Goal: Information Seeking & Learning: Learn about a topic

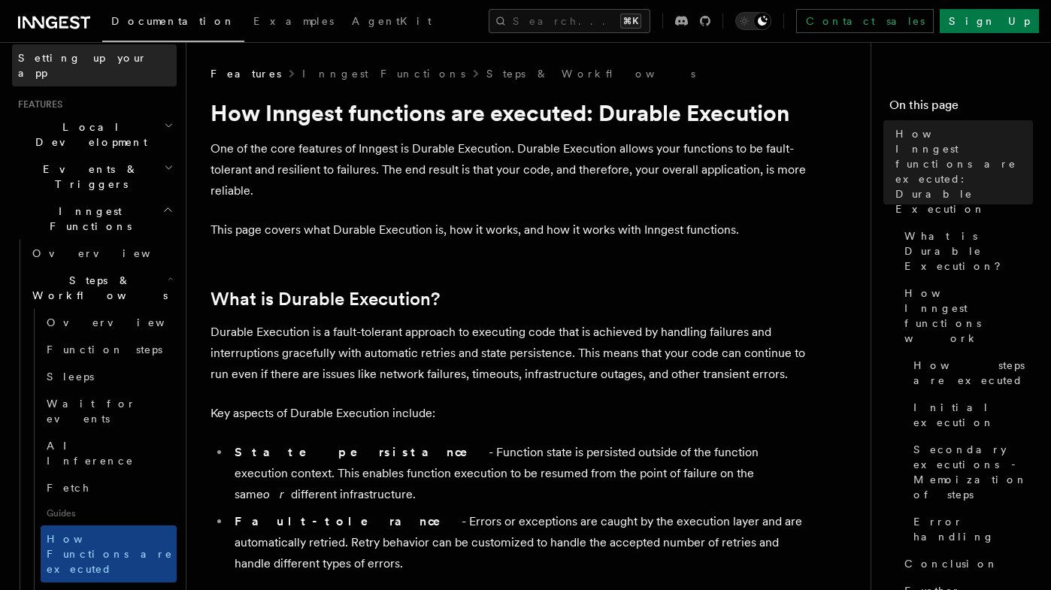
scroll to position [287, 0]
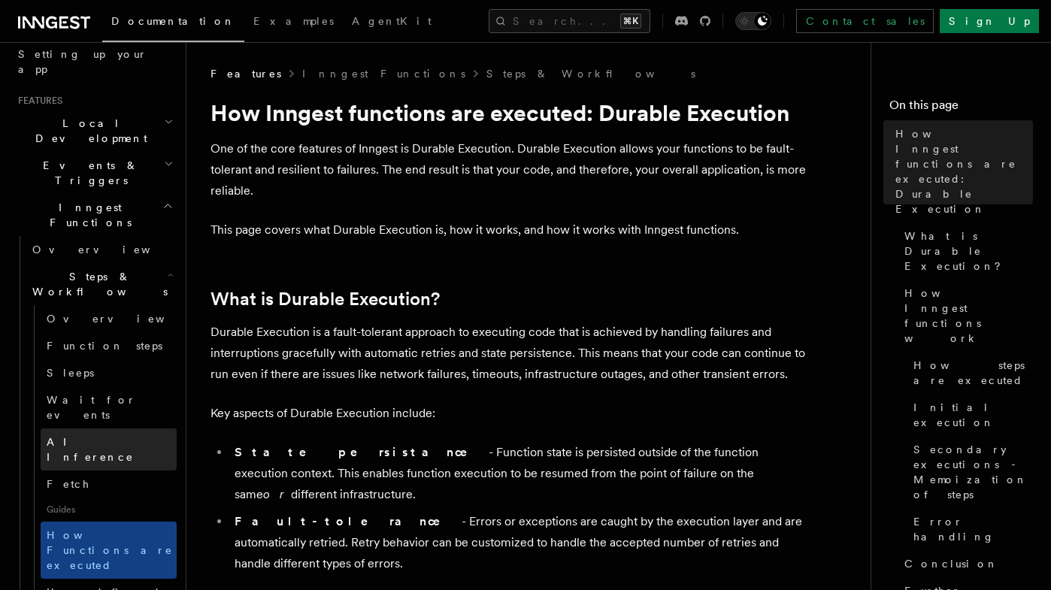
click at [74, 436] on span "AI Inference" at bounding box center [90, 449] width 87 height 27
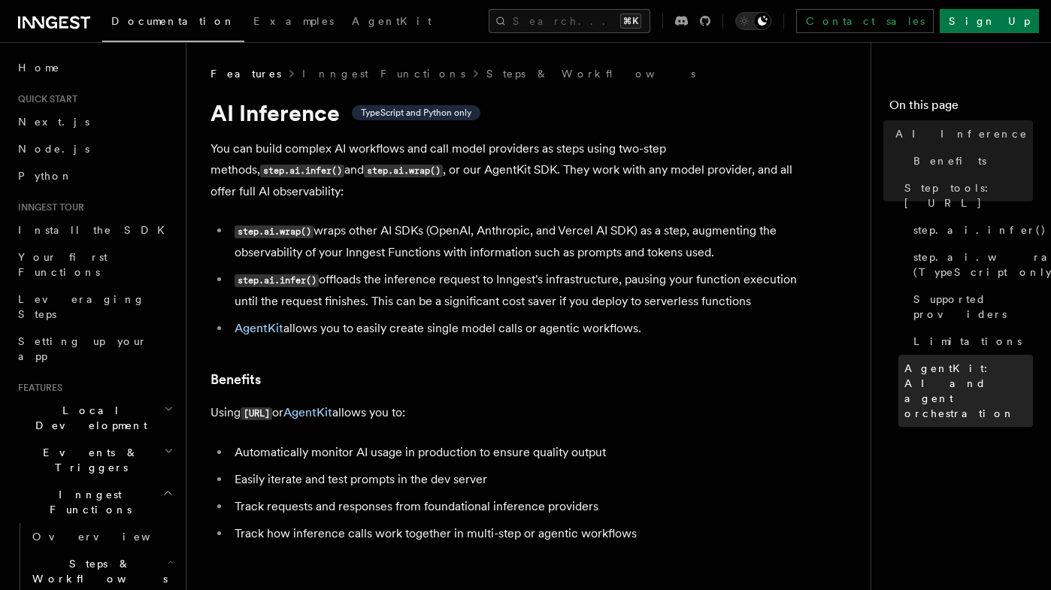
click at [930, 361] on span "AgentKit: AI and agent orchestration" at bounding box center [969, 391] width 129 height 60
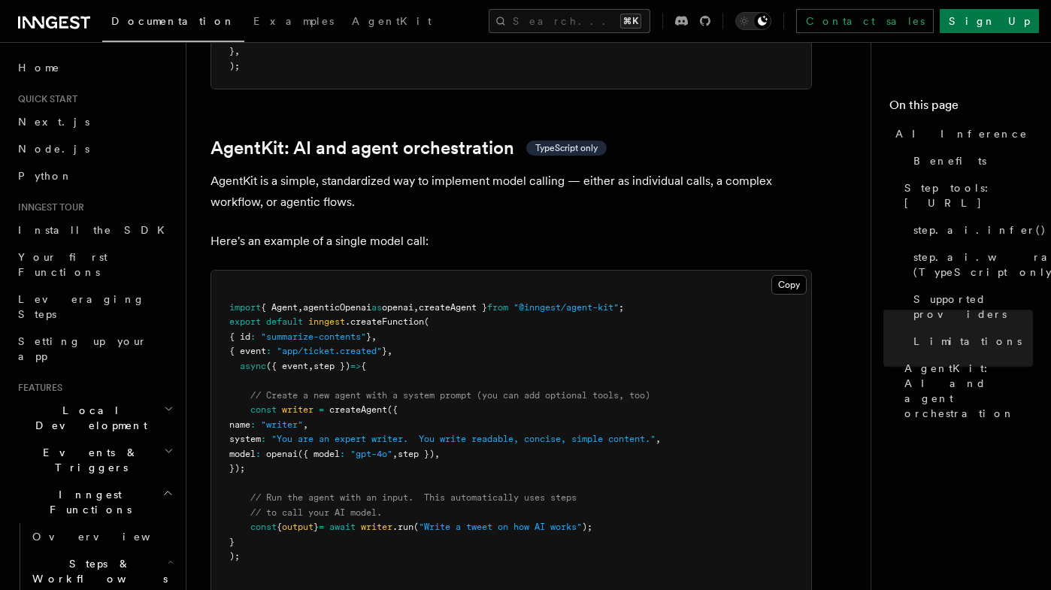
scroll to position [4355, 0]
drag, startPoint x: 559, startPoint y: 241, endPoint x: 657, endPoint y: 245, distance: 98.6
click at [619, 302] on span ""@inngest/agent-kit"" at bounding box center [566, 307] width 105 height 11
copy span "@inngest/agent-kit"
click at [948, 292] on span "Supported providers" at bounding box center [974, 307] width 120 height 30
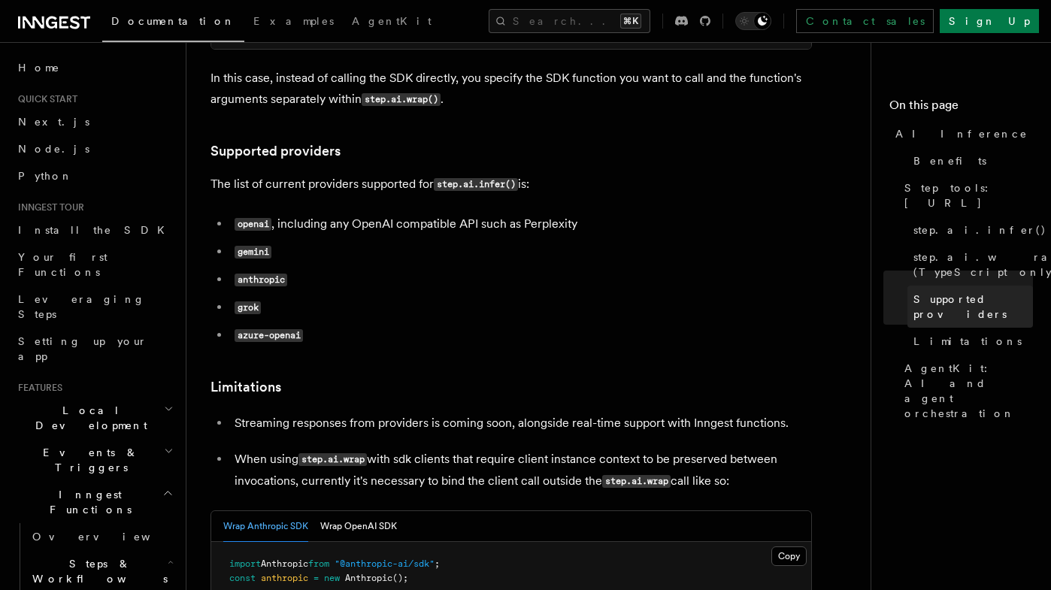
scroll to position [1911, 0]
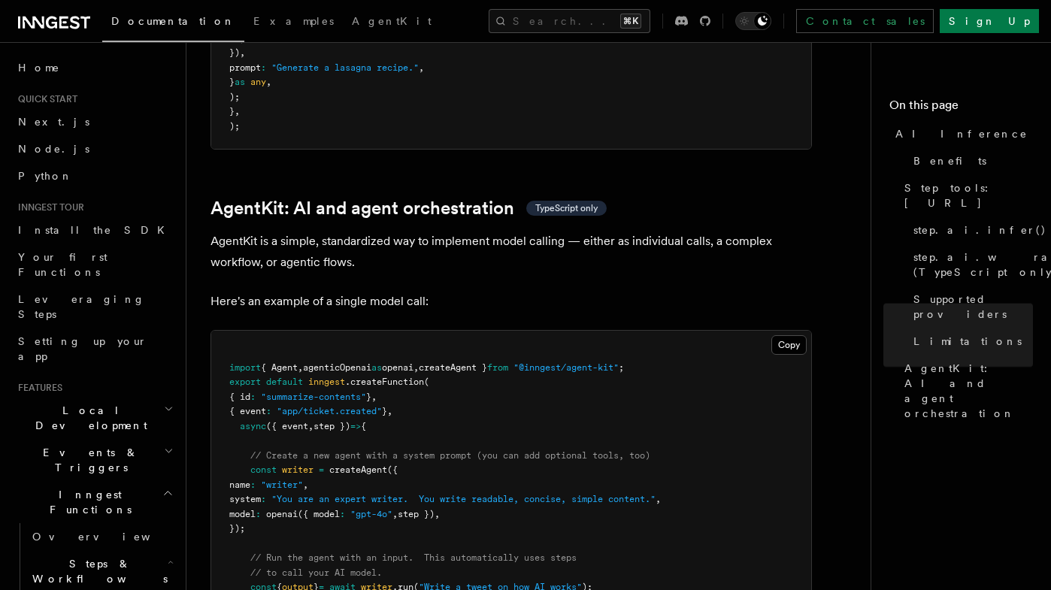
scroll to position [4424, 0]
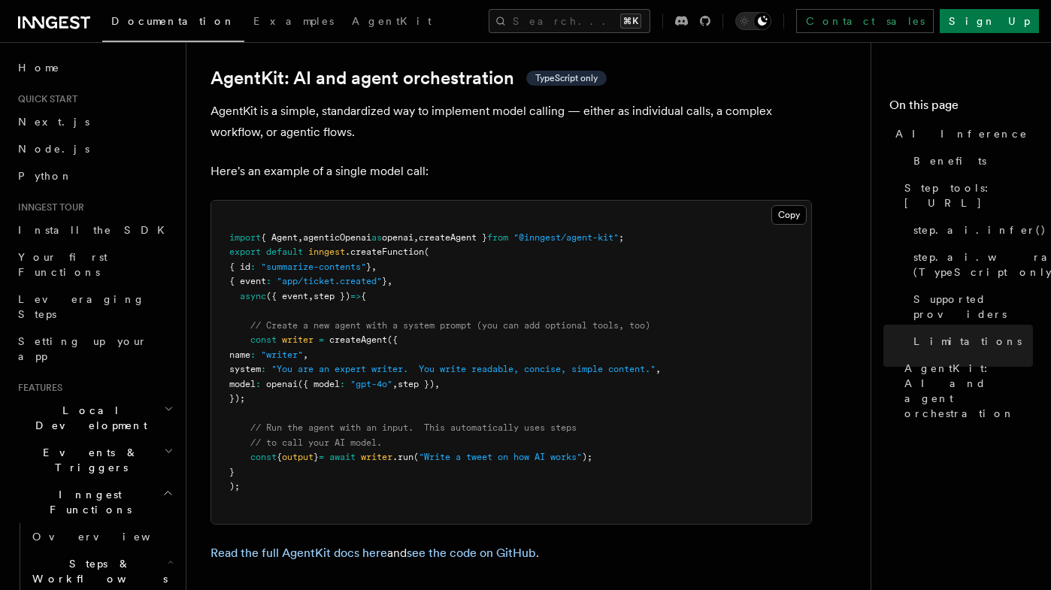
click at [374, 335] on span "createAgent" at bounding box center [358, 340] width 58 height 11
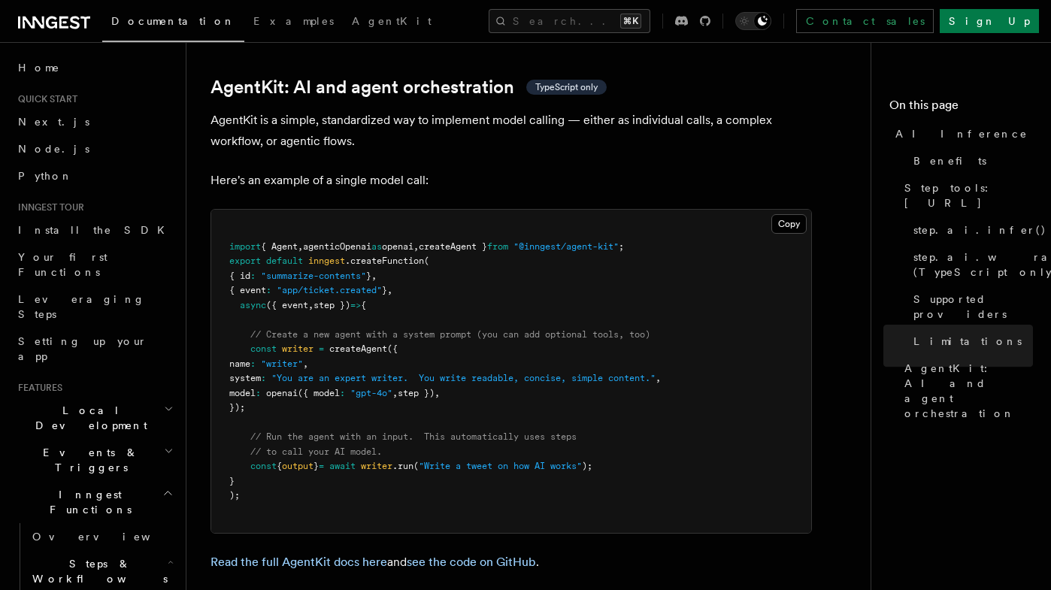
scroll to position [4412, 0]
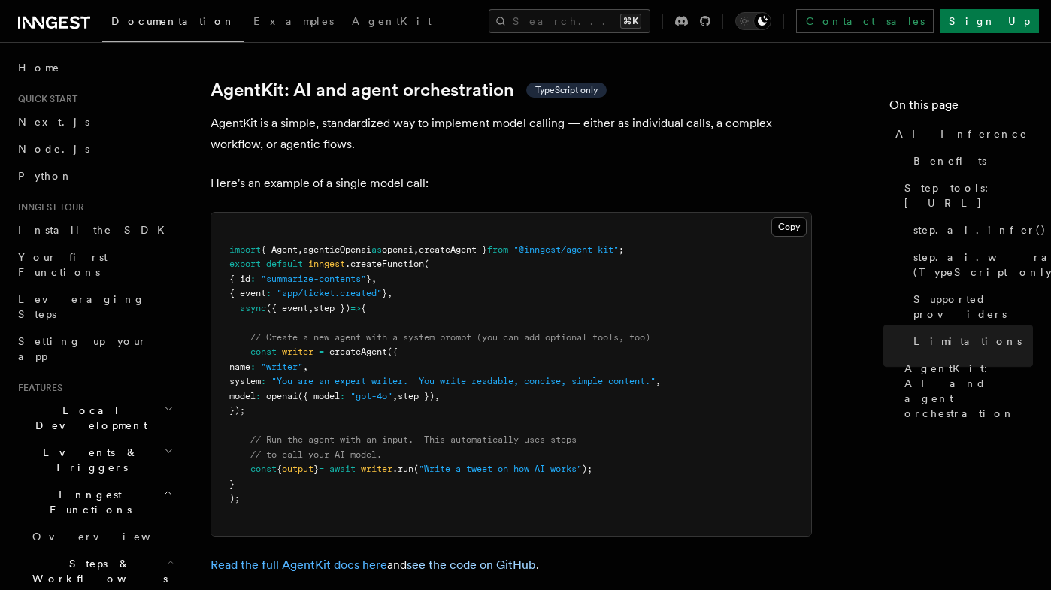
click at [346, 558] on link "Read the full AgentKit docs here" at bounding box center [299, 565] width 177 height 14
click at [574, 27] on button "Search... ⌘K" at bounding box center [570, 21] width 162 height 24
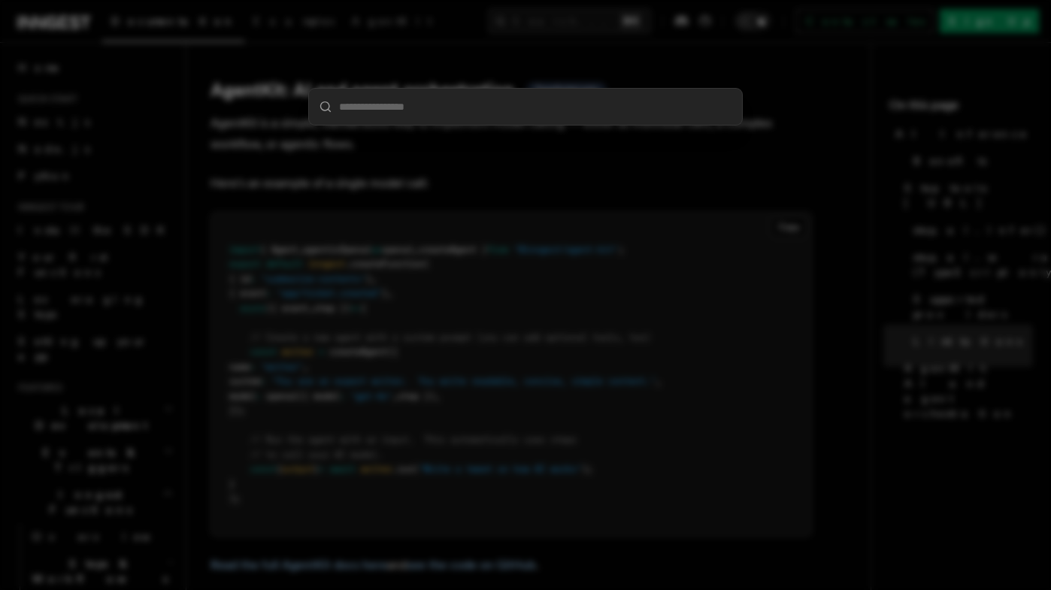
click at [614, 368] on div at bounding box center [525, 295] width 1051 height 590
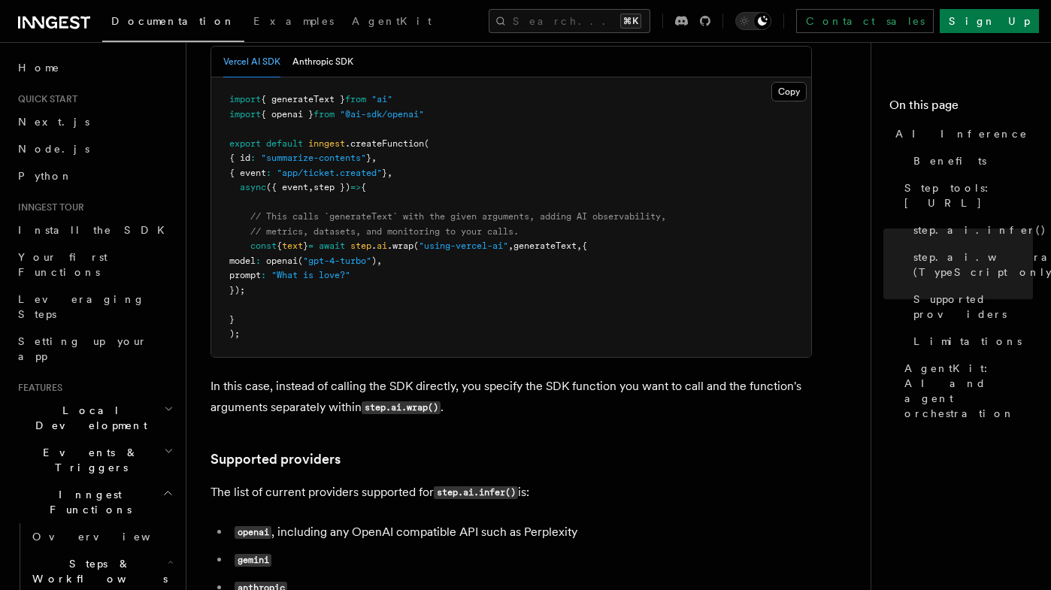
scroll to position [1600, 0]
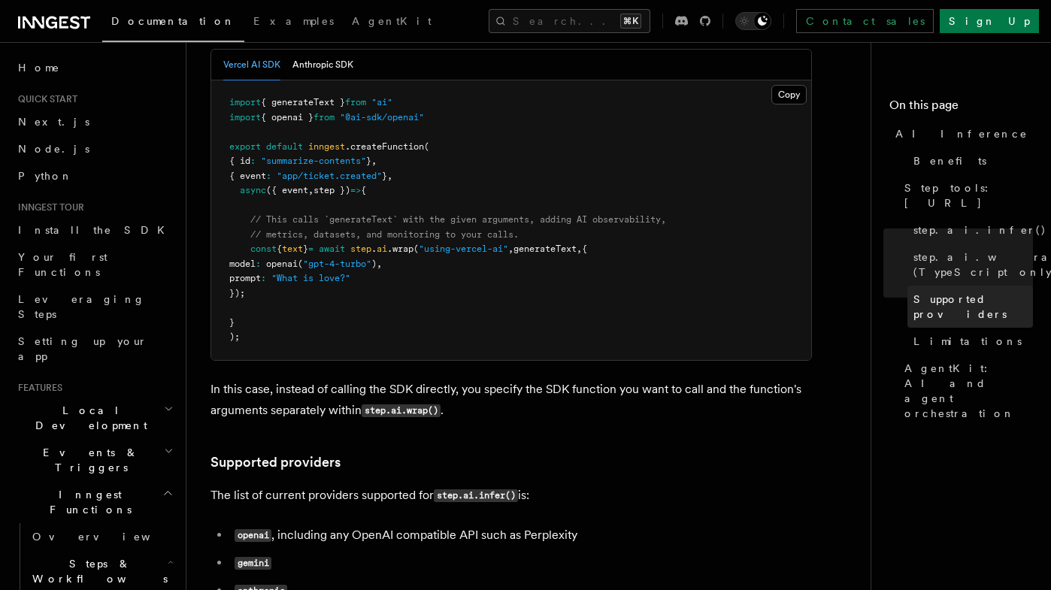
click at [958, 292] on span "Supported providers" at bounding box center [974, 307] width 120 height 30
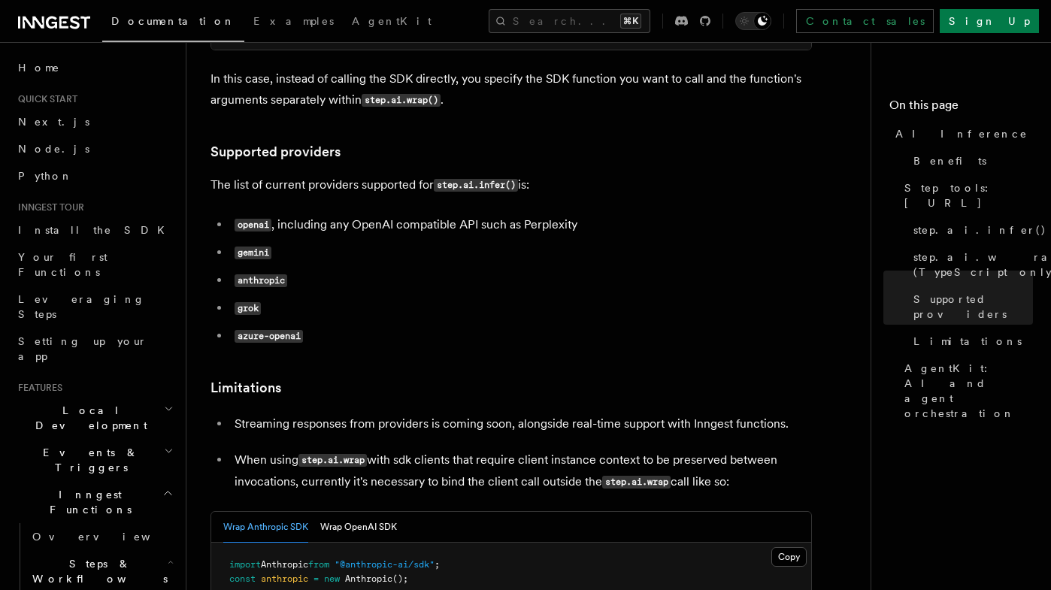
scroll to position [1884, 0]
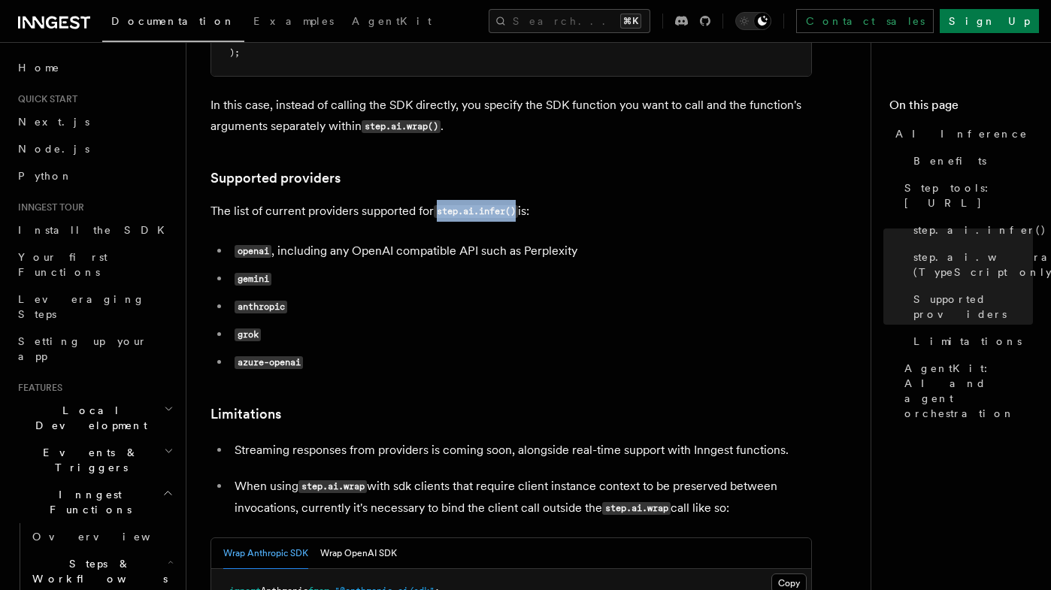
drag, startPoint x: 440, startPoint y: 145, endPoint x: 517, endPoint y: 145, distance: 77.4
click at [517, 205] on code "step.ai.infer()" at bounding box center [476, 211] width 84 height 13
copy code "step.ai.infer()"
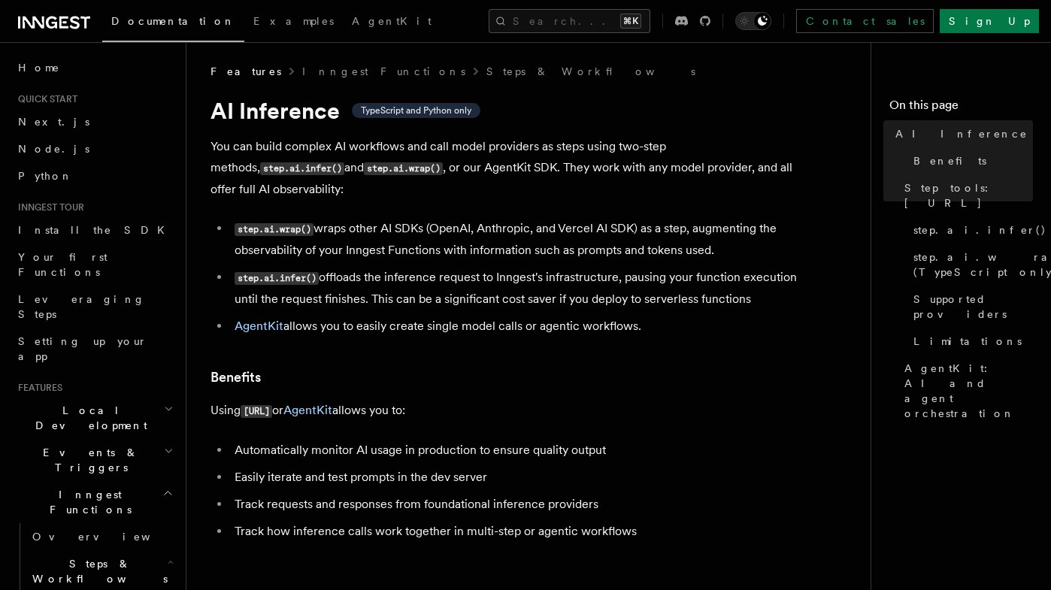
scroll to position [0, 0]
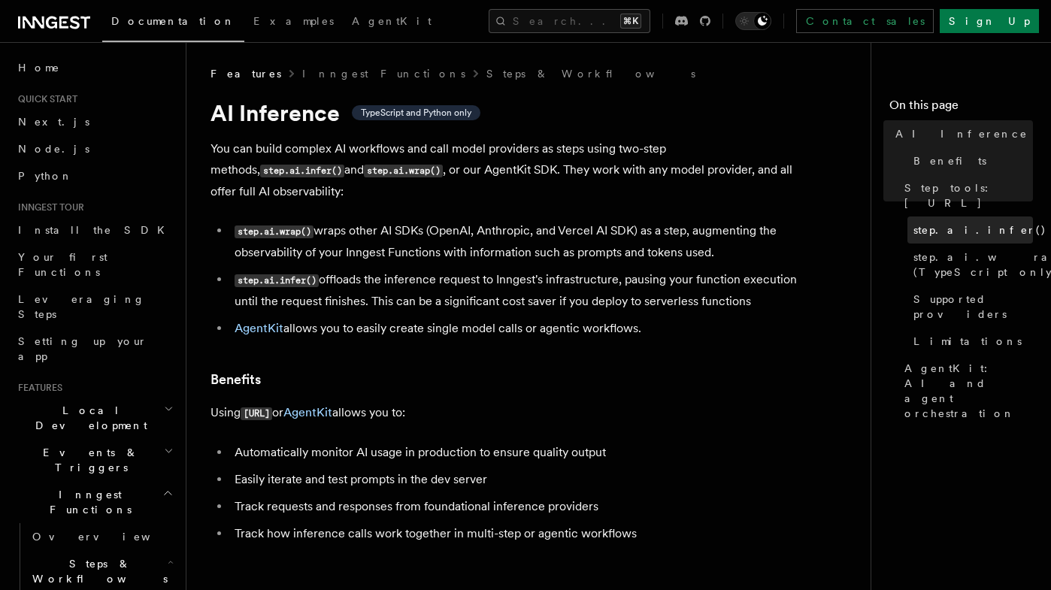
click at [957, 223] on span "step.ai.infer()" at bounding box center [980, 230] width 133 height 15
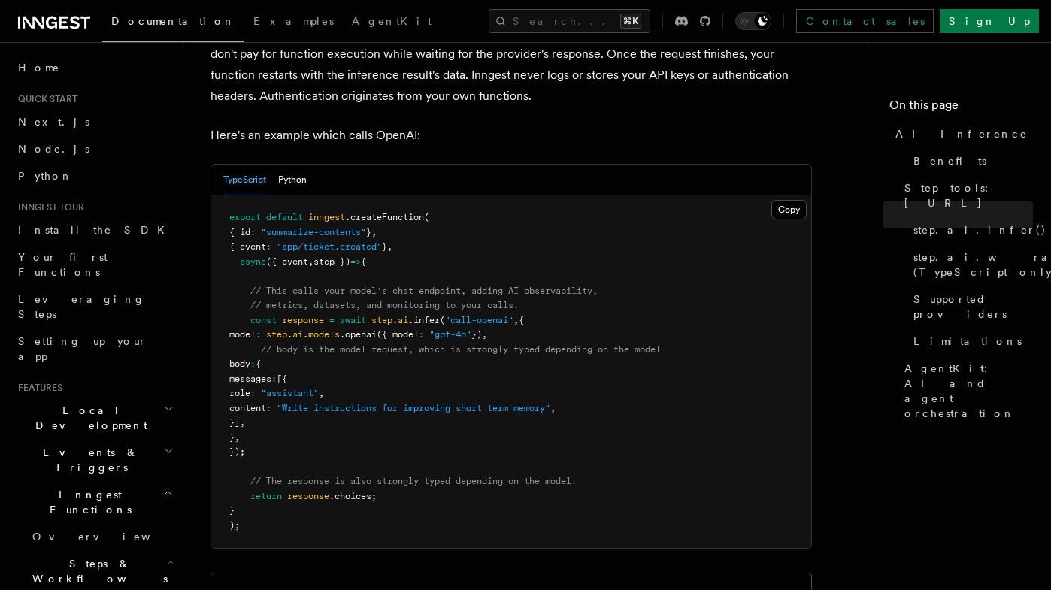
scroll to position [785, 0]
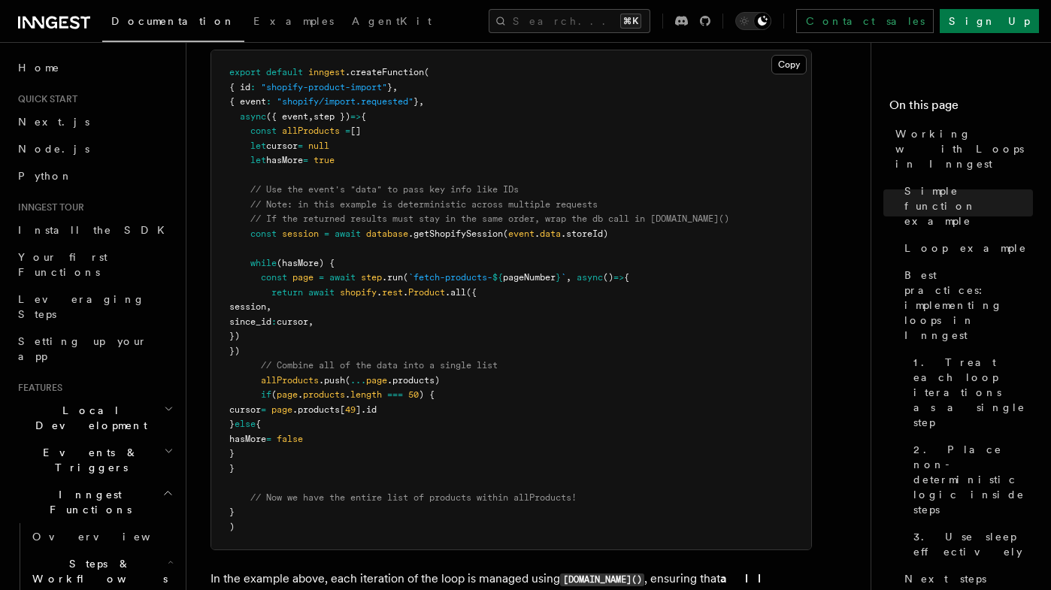
scroll to position [1559, 0]
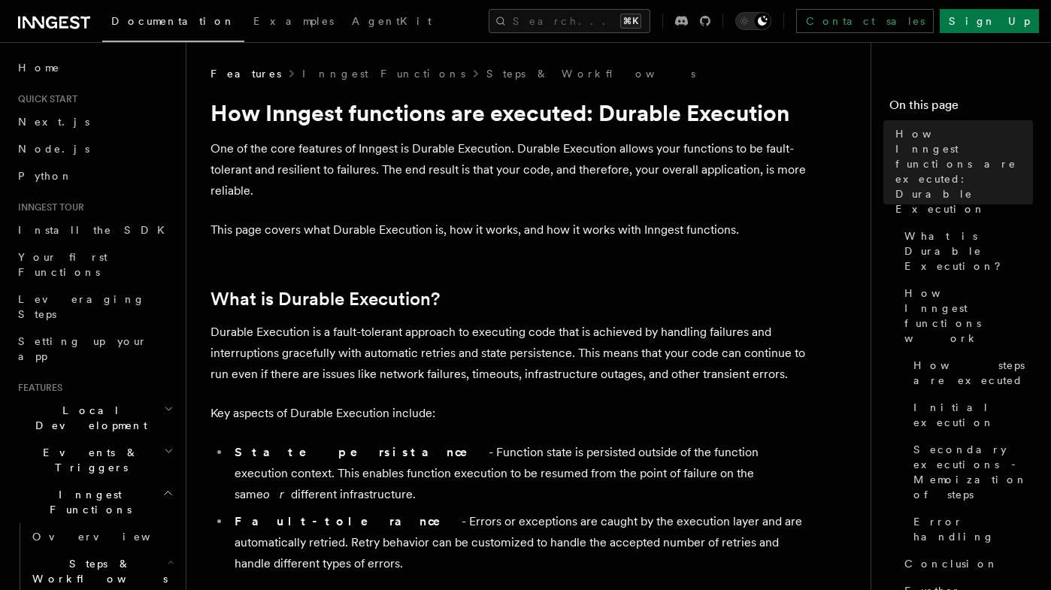
scroll to position [287, 0]
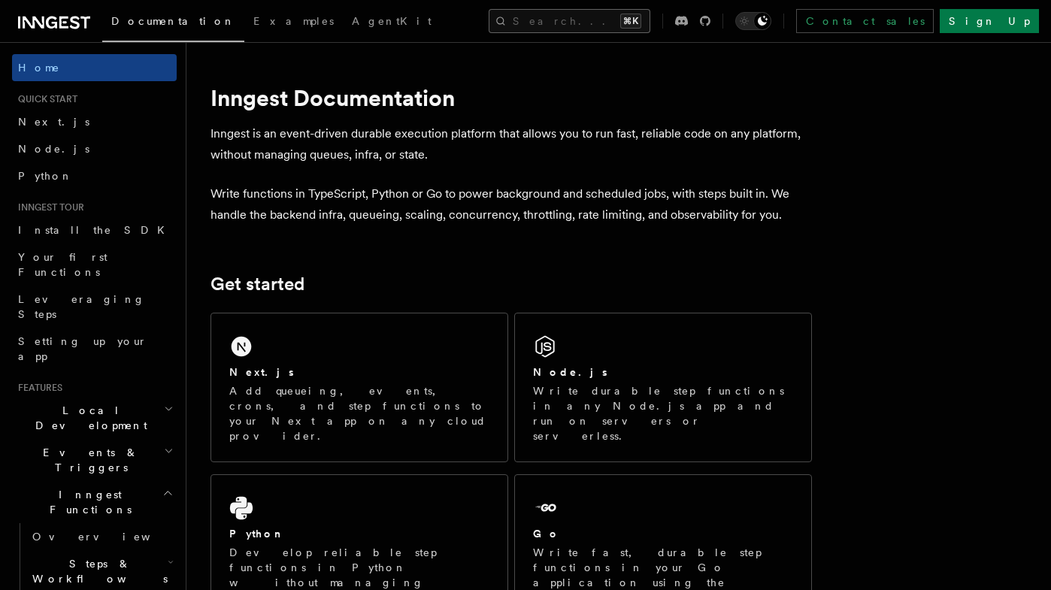
click at [568, 24] on button "Search... ⌘K" at bounding box center [570, 21] width 162 height 24
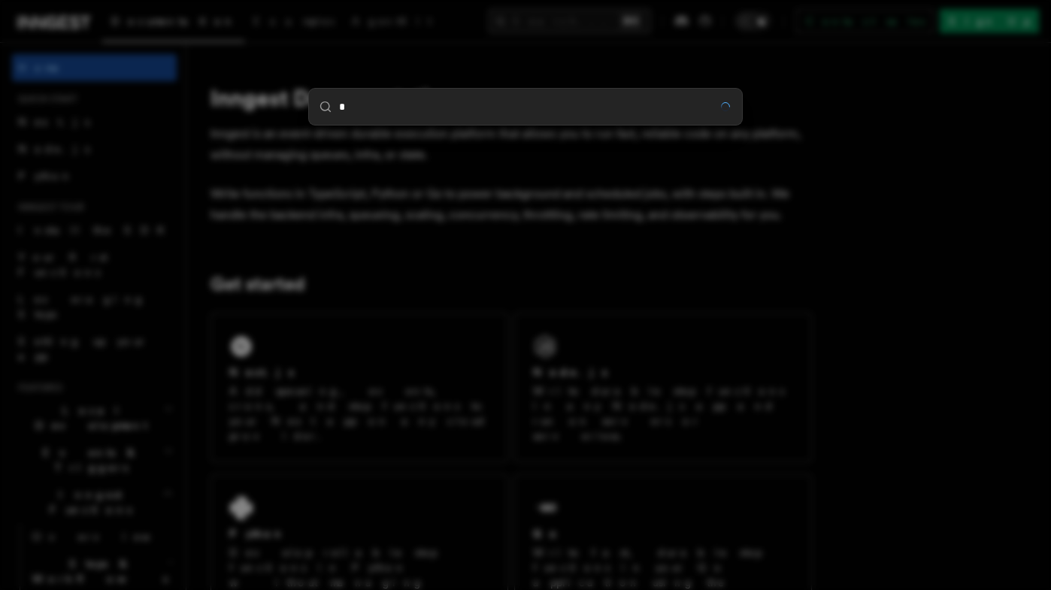
type input "**"
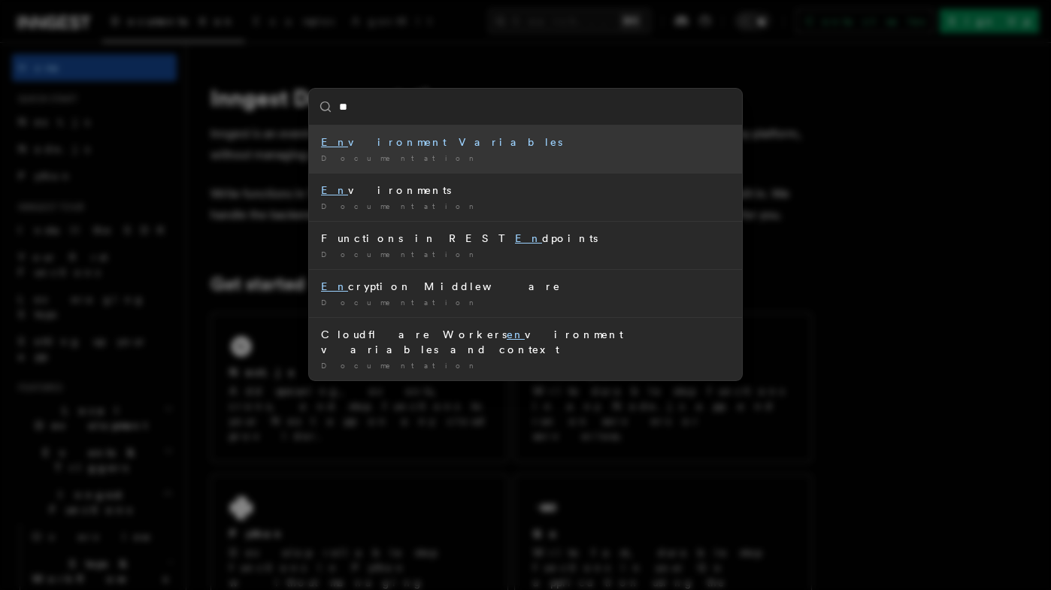
click at [386, 144] on div "En vironment Variables" at bounding box center [525, 142] width 409 height 15
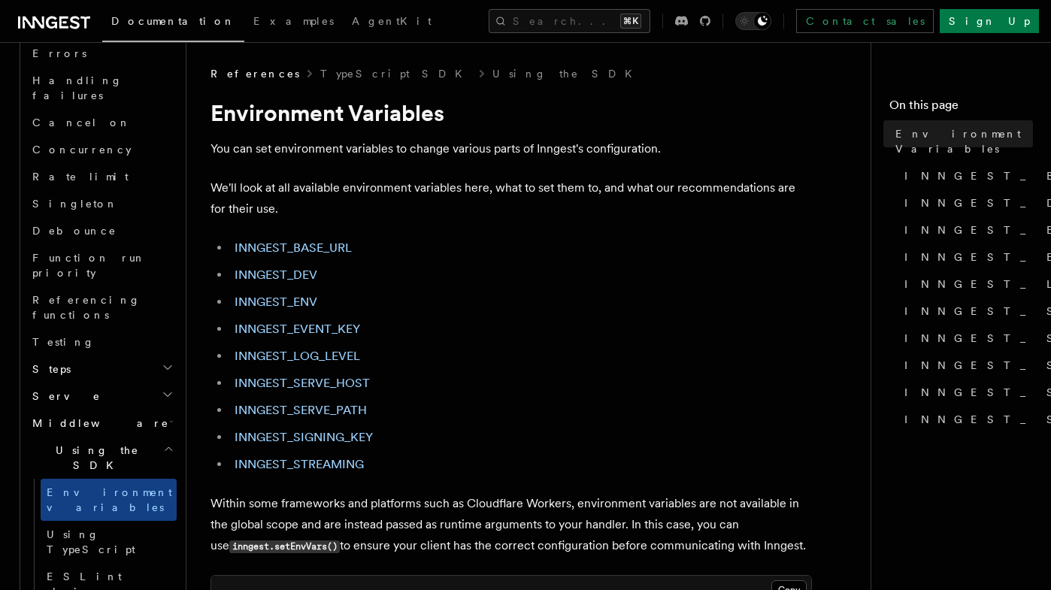
click at [569, 6] on div "Documentation Examples AgentKit Search... ⌘K Contact sales Sign Up" at bounding box center [525, 21] width 1051 height 42
click at [569, 18] on button "Search... ⌘K" at bounding box center [570, 21] width 162 height 24
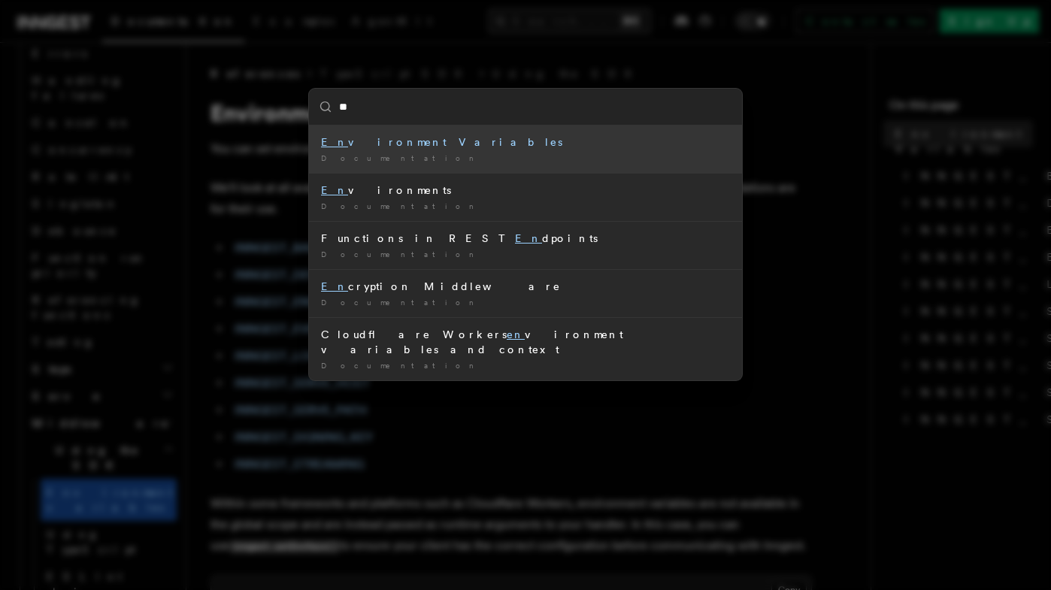
type input "***"
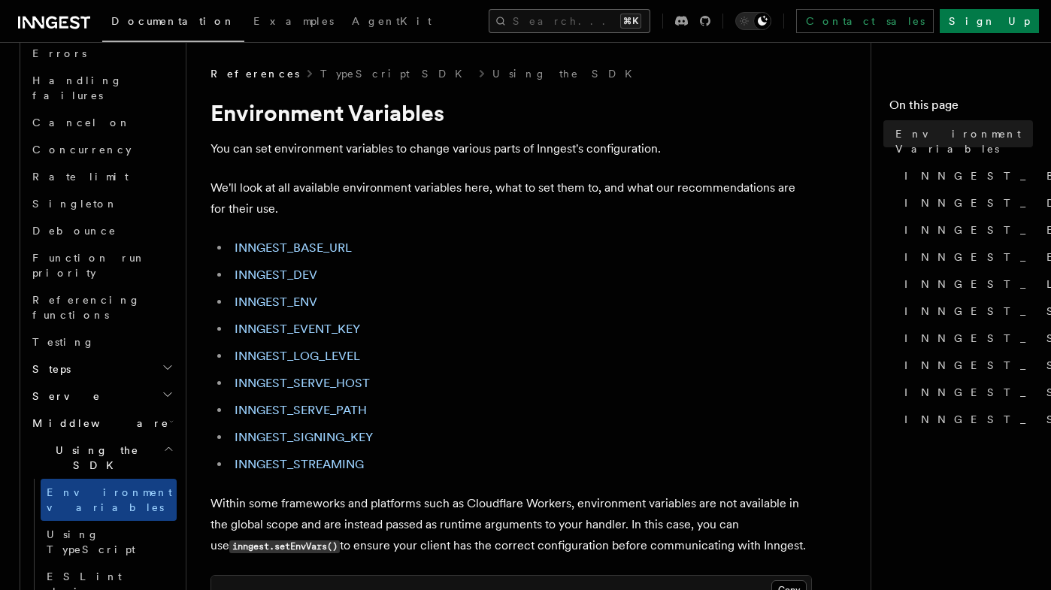
click at [578, 23] on button "Search... ⌘K" at bounding box center [570, 21] width 162 height 24
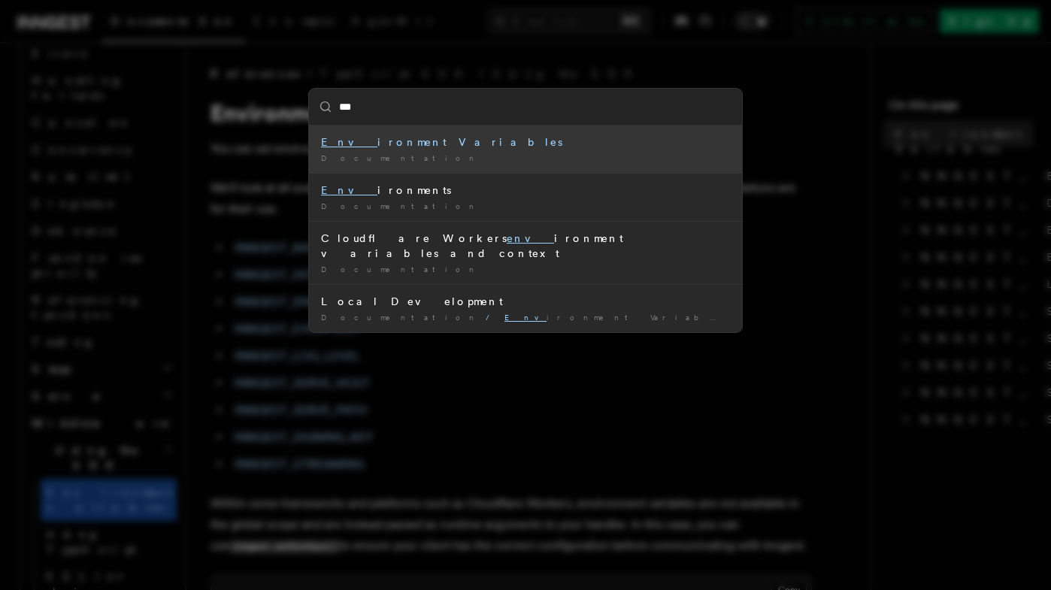
type input "****"
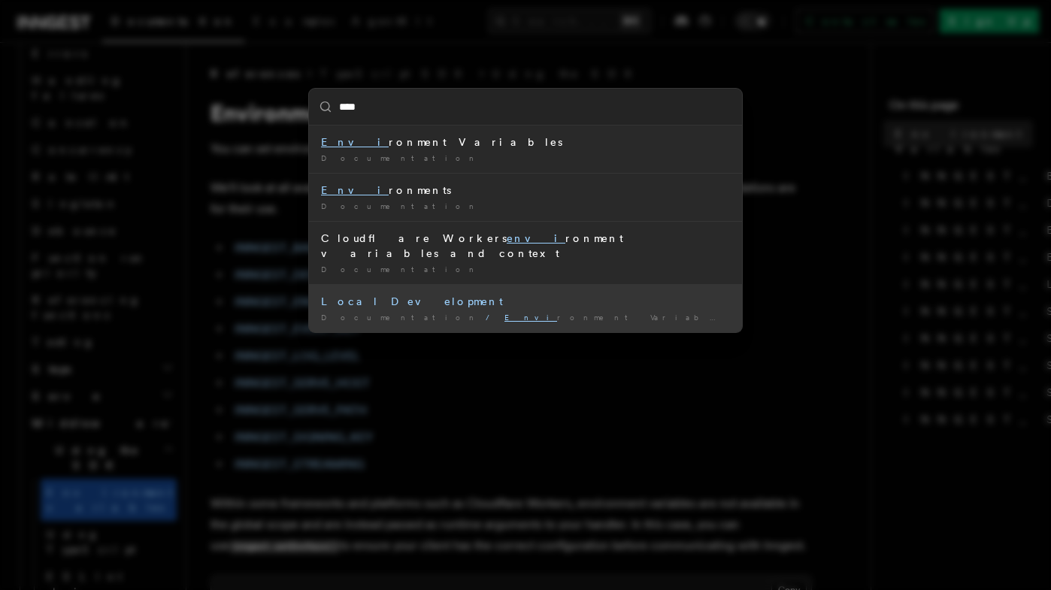
click at [353, 295] on li "Local Development Documentation / Envi ronment Variables /" at bounding box center [525, 308] width 433 height 48
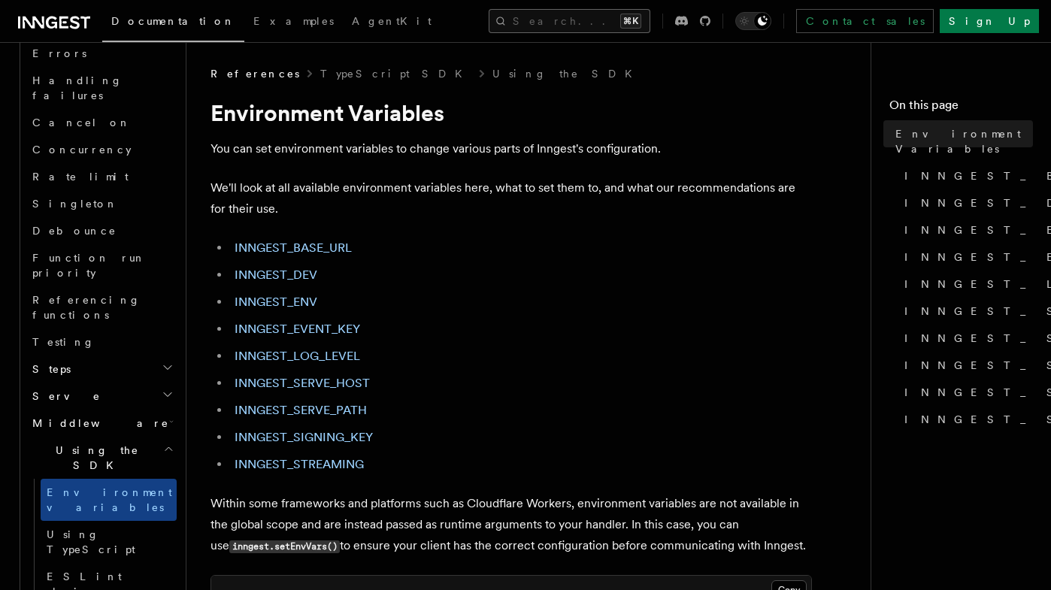
click at [529, 25] on button "Search... ⌘K" at bounding box center [570, 21] width 162 height 24
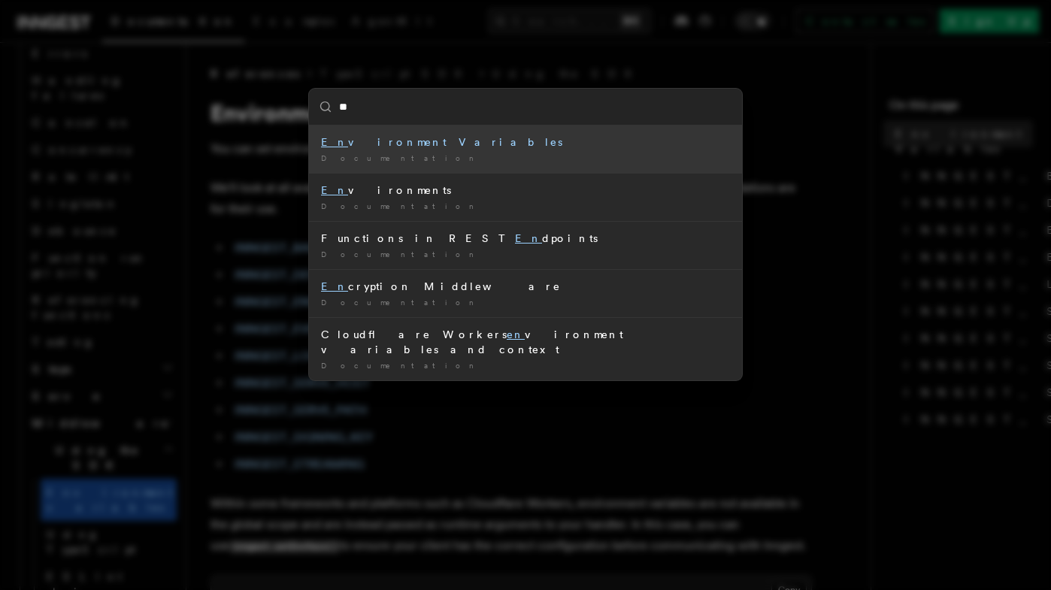
type input "***"
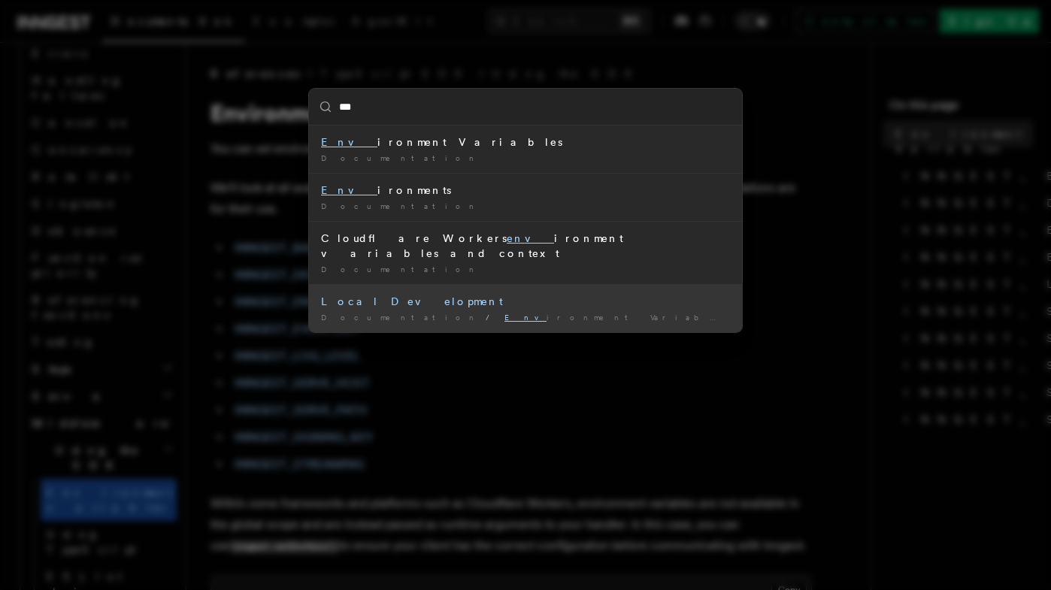
click at [352, 294] on div "Local Development" at bounding box center [525, 301] width 409 height 15
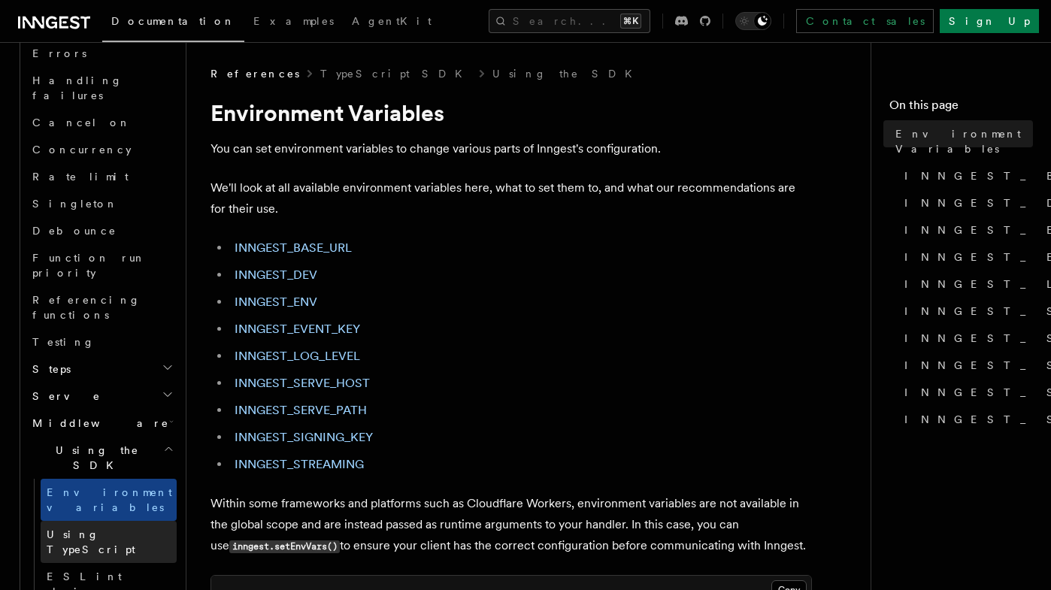
click at [105, 521] on link "Using TypeScript" at bounding box center [109, 542] width 136 height 42
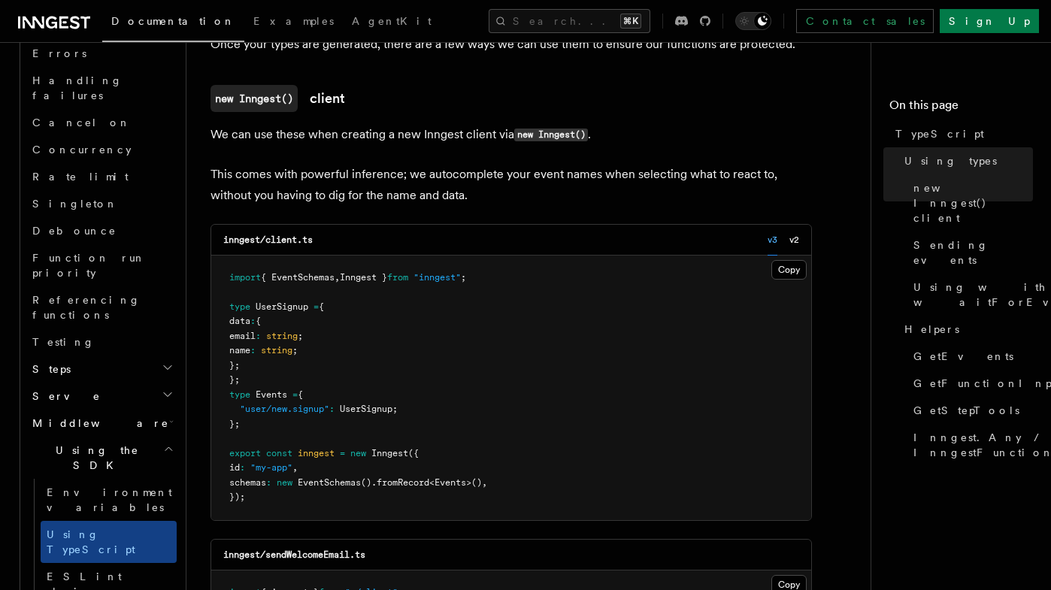
scroll to position [396, 0]
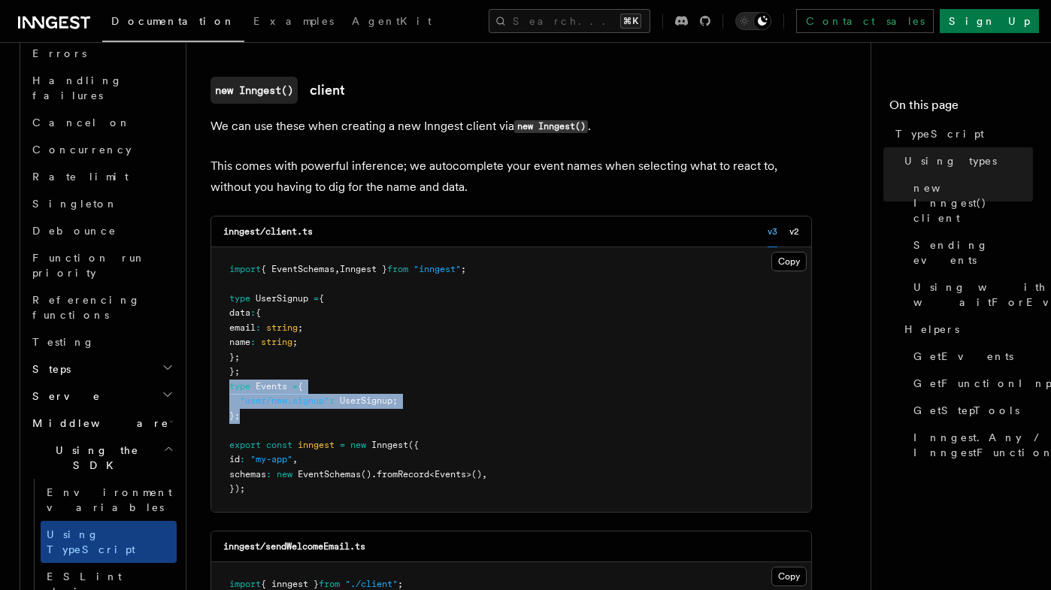
drag, startPoint x: 257, startPoint y: 414, endPoint x: 226, endPoint y: 383, distance: 43.6
click at [226, 383] on pre "import { EventSchemas , Inngest } from "inngest" ; type UserSignup = { data : {…" at bounding box center [511, 379] width 600 height 265
copy code "type Events = { "user/new.signup" : UserSignup ; };"
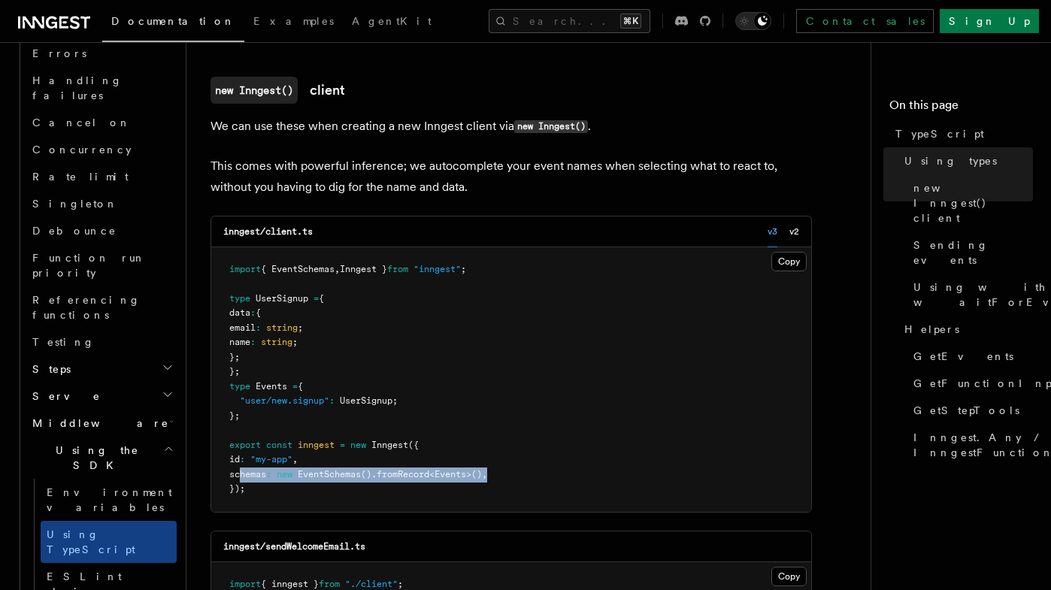
drag, startPoint x: 511, startPoint y: 476, endPoint x: 239, endPoint y: 474, distance: 271.4
click at [239, 474] on pre "import { EventSchemas , Inngest } from "inngest" ; type UserSignup = { data : {…" at bounding box center [511, 379] width 600 height 265
copy span "schemas : new EventSchemas () .fromRecord < Events >() ,"
